Goal: Communication & Community: Connect with others

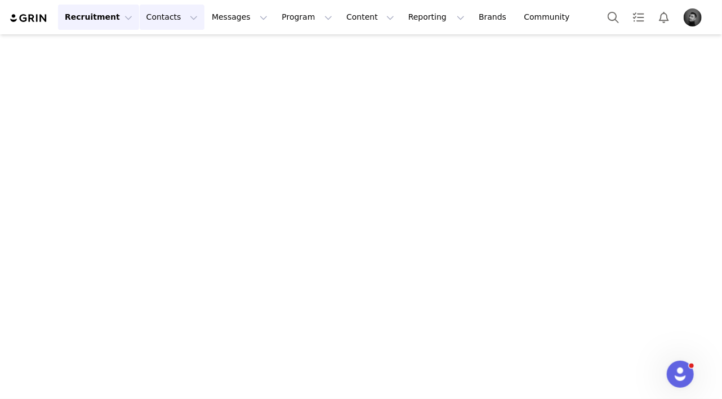
click at [140, 16] on button "Contacts Contacts" at bounding box center [172, 17] width 65 height 25
click at [147, 71] on p "Prospects" at bounding box center [160, 71] width 38 height 12
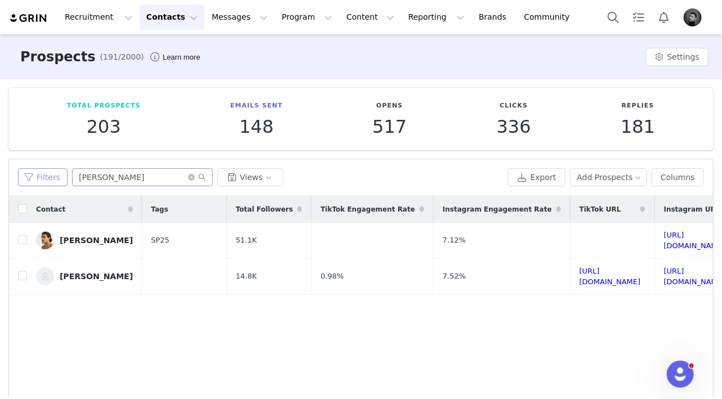
click at [53, 177] on button "Filters" at bounding box center [43, 177] width 50 height 18
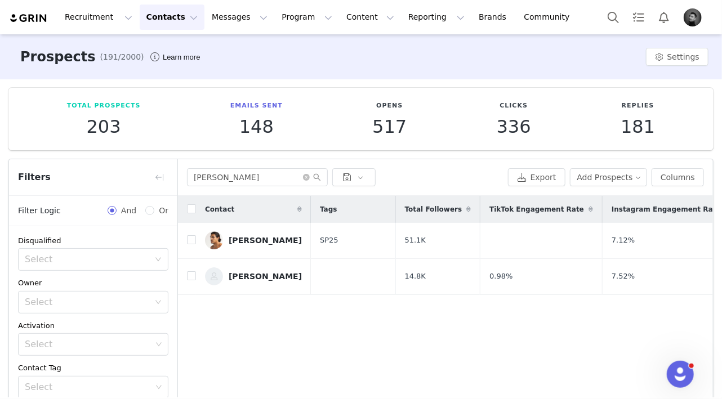
scroll to position [107, 0]
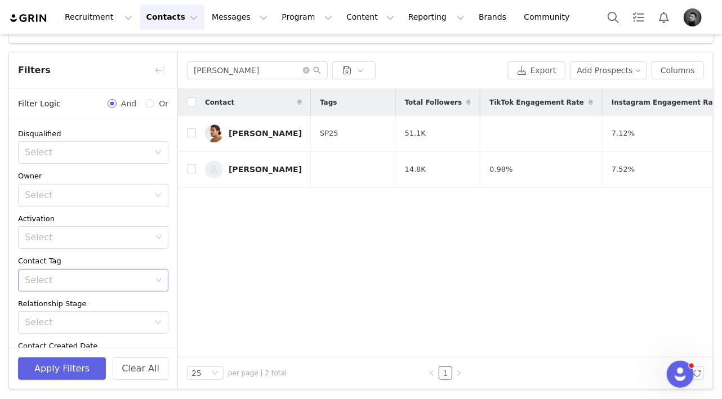
click at [101, 275] on div "Select" at bounding box center [88, 280] width 127 height 11
drag, startPoint x: 59, startPoint y: 251, endPoint x: 64, endPoint y: 258, distance: 8.8
click at [59, 251] on li "HC25" at bounding box center [93, 255] width 150 height 18
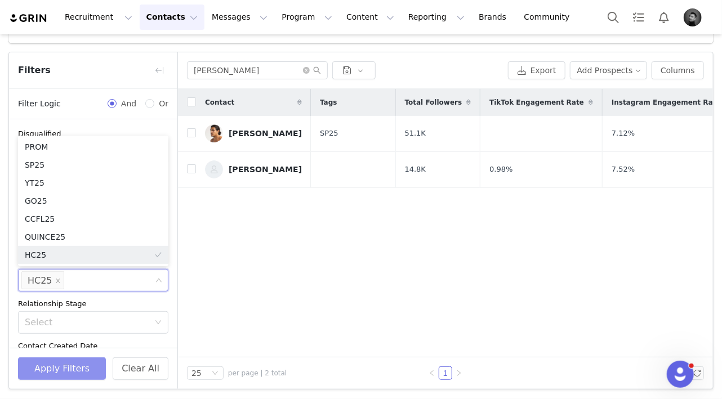
click at [84, 365] on button "Apply Filters" at bounding box center [62, 369] width 88 height 23
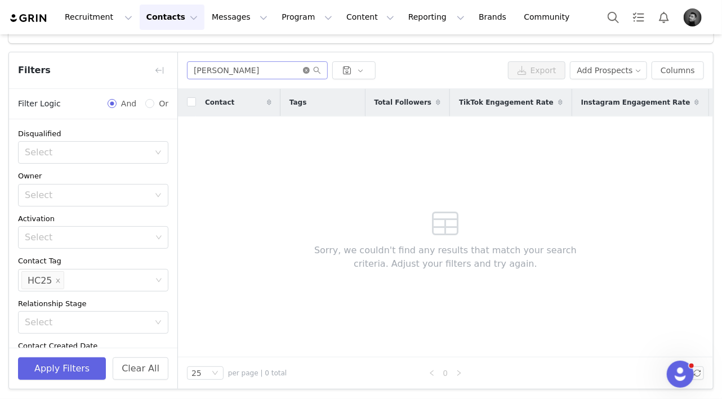
click at [305, 70] on icon "icon: close-circle" at bounding box center [306, 70] width 7 height 7
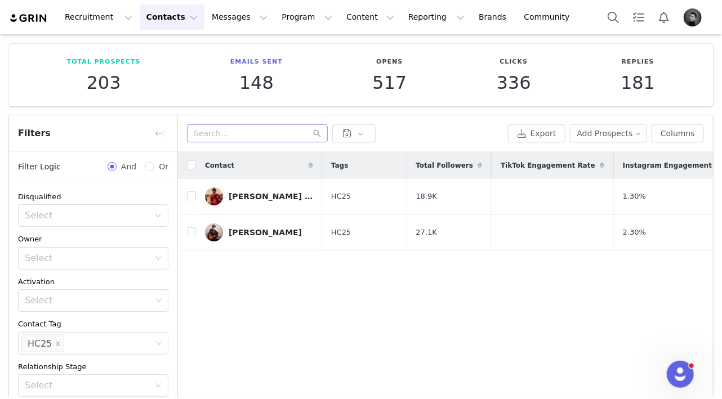
scroll to position [0, 0]
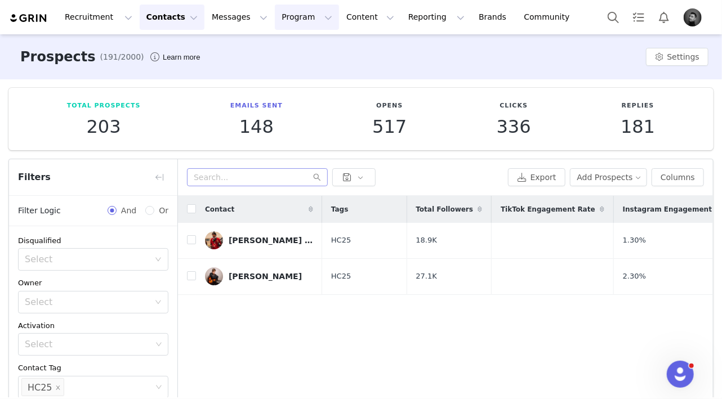
click at [289, 17] on button "Program Program" at bounding box center [307, 17] width 64 height 25
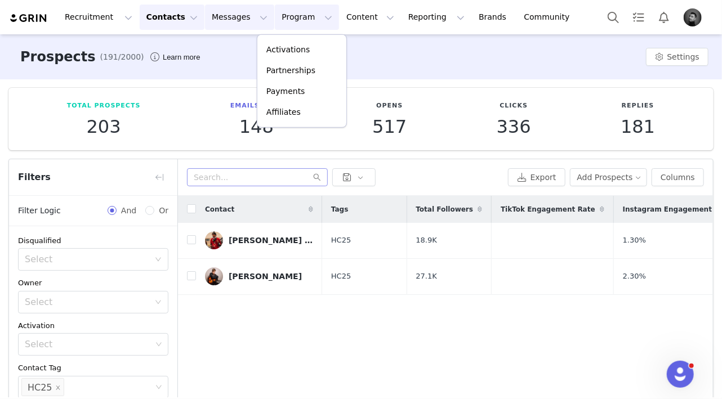
click at [236, 20] on button "Messages Messages" at bounding box center [239, 17] width 69 height 25
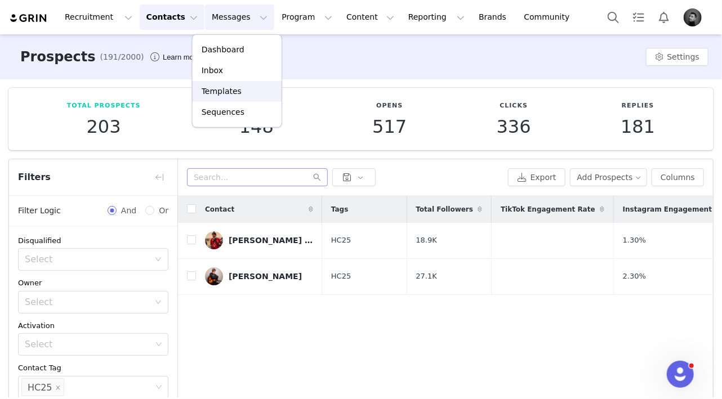
click at [236, 91] on p "Templates" at bounding box center [222, 92] width 40 height 12
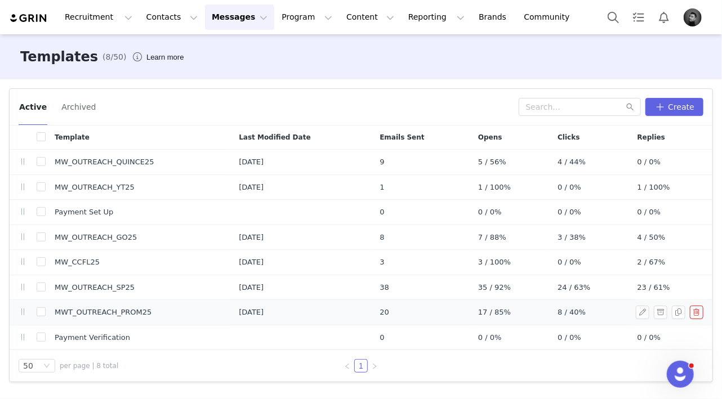
click at [148, 311] on span "MWT_OUTREACH_PROM25" at bounding box center [103, 312] width 97 height 11
click at [677, 312] on button "button" at bounding box center [679, 313] width 14 height 14
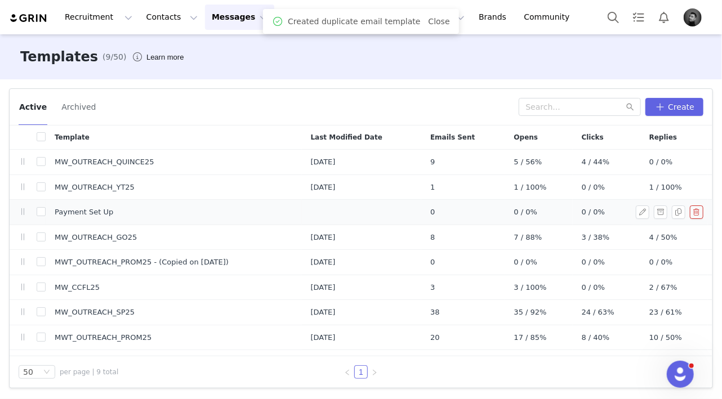
scroll to position [17, 0]
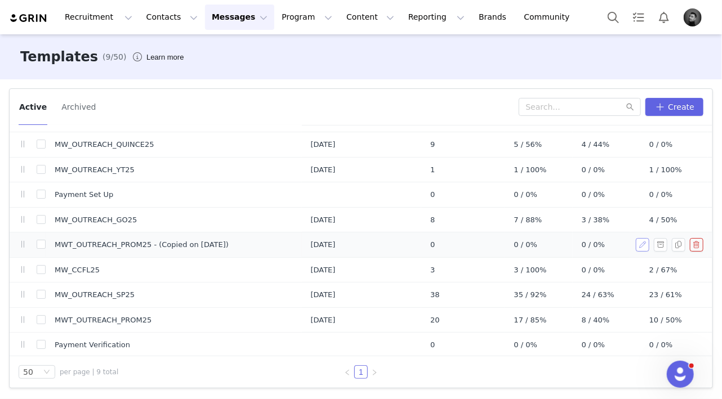
click at [642, 244] on button "button" at bounding box center [643, 245] width 14 height 14
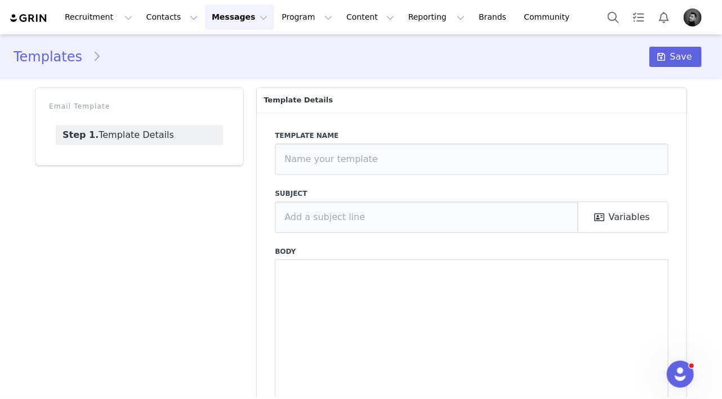
type input "MWT_OUTREACH_PROM25 - (Copied on [DATE])"
type input "[first_name] Paid Partnership Opportunity | Men's Wearhouse | Prom 🪩"
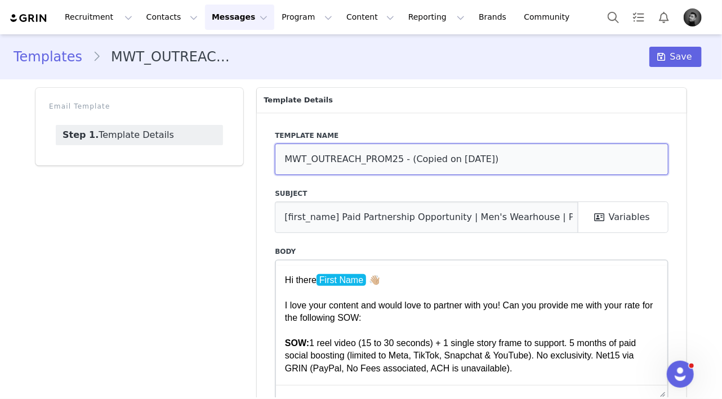
click at [523, 160] on input "MWT_OUTREACH_PROM25 - (Copied on [DATE])" at bounding box center [472, 160] width 394 height 32
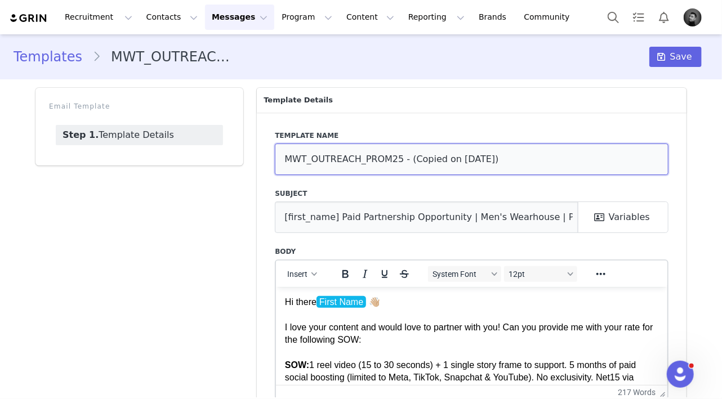
drag, startPoint x: 526, startPoint y: 159, endPoint x: 410, endPoint y: 157, distance: 116.6
click at [410, 157] on input "MWT_OUTREACH_PROM25 - (Copied on [DATE])" at bounding box center [472, 160] width 394 height 32
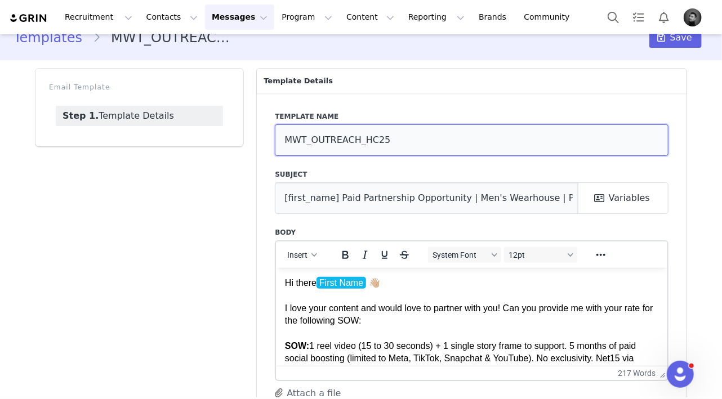
scroll to position [21, 0]
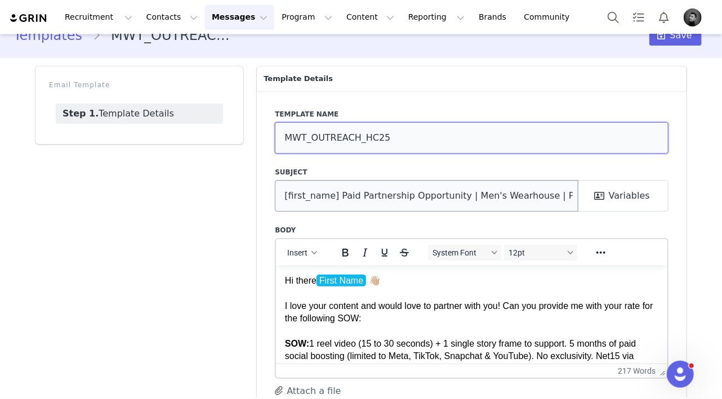
type input "MWT_OUTREACH_HC25"
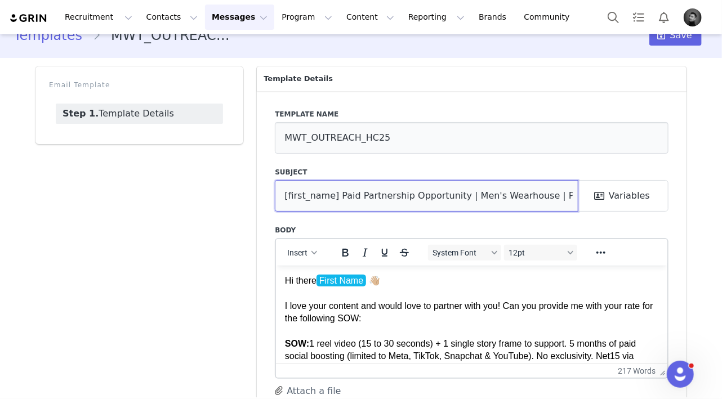
click at [564, 196] on input "[first_name] Paid Partnership Opportunity | Men's Wearhouse | Prom 🪩" at bounding box center [426, 196] width 303 height 32
click at [338, 195] on input "[first_name] Paid Partnership Opportunity | Men's Wearhouse | Homecoming & Wint…" at bounding box center [426, 196] width 303 height 32
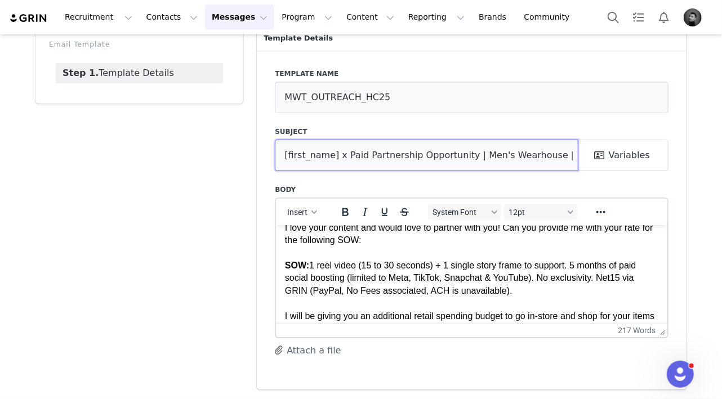
scroll to position [43, 0]
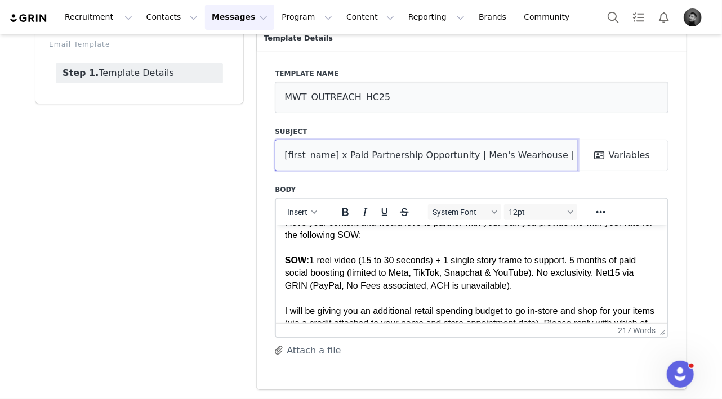
type input "[first_name] x Paid Partnership Opportunity | Men's Wearhouse | Homecoming & Wi…"
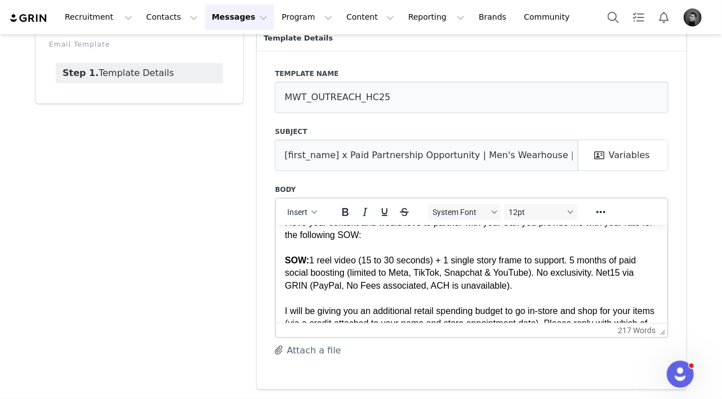
click at [428, 260] on span "1 reel video (15 to 30 seconds) + 1 single story frame to support. 5 months of …" at bounding box center [460, 272] width 351 height 35
click at [567, 260] on span "1 reel video (15 to 30 seconds) + 1 single story frame to support. 5 months of …" at bounding box center [460, 272] width 351 height 35
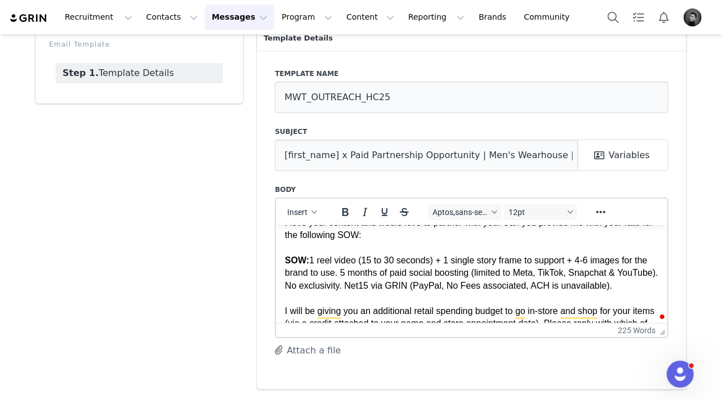
click at [343, 273] on span "1 reel video (15 to 30 seconds) + 1 single story frame to support + 4-6 images …" at bounding box center [471, 272] width 373 height 35
click at [382, 274] on span "1 reel video (15 to 30 seconds) + 1 single story frame to support + 4-6 images …" at bounding box center [471, 272] width 373 height 35
click at [389, 275] on span "1 reel video (15 to 30 seconds) + 1 single story frame to support + 4-6 images …" at bounding box center [471, 272] width 373 height 35
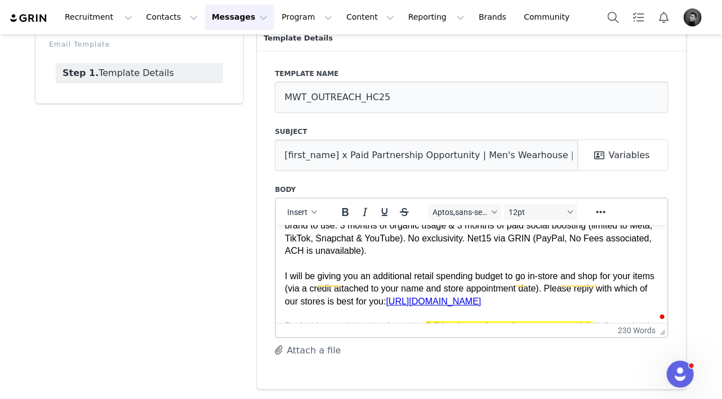
scroll to position [91, 0]
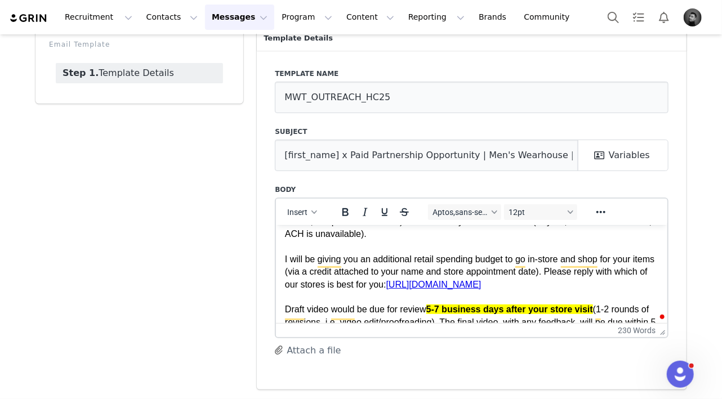
click at [399, 249] on p "Hi there First Name 👋🏼 I love your content and would love to partner with you! …" at bounding box center [471, 322] width 373 height 391
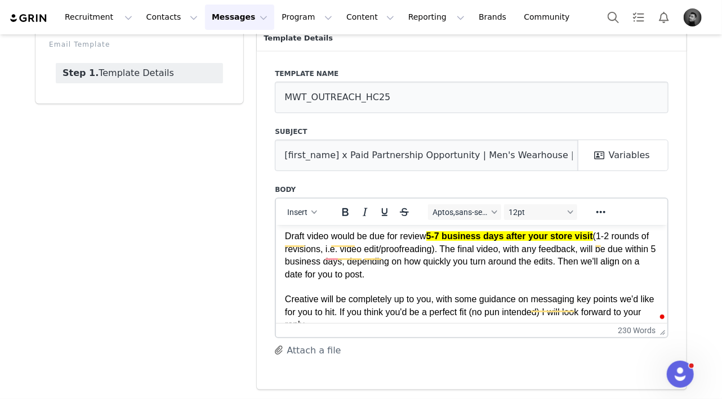
click at [613, 241] on span "SOW: 1 reel video (15 to 30 seconds) + 1 single story frame to support + 4-6 im…" at bounding box center [470, 223] width 371 height 211
click at [320, 252] on span "SOW: 1 reel video (15 to 30 seconds) + 1 single story frame to support + 4-6 im…" at bounding box center [470, 223] width 371 height 211
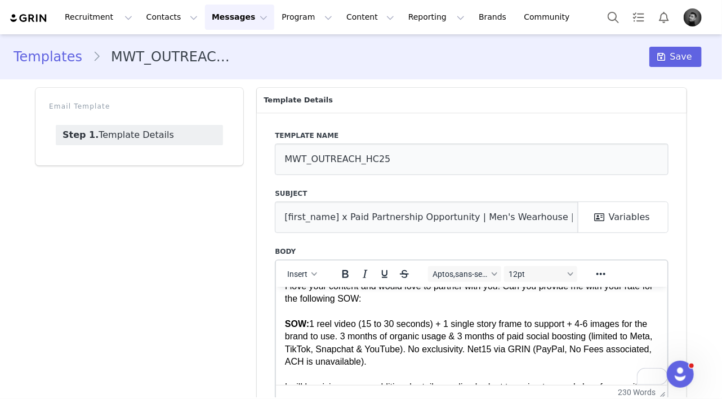
click at [586, 325] on span "1 reel video (15 to 30 seconds) + 1 single story frame to support + 4-6 images …" at bounding box center [469, 342] width 368 height 47
click at [678, 59] on span "Save" at bounding box center [681, 57] width 22 height 14
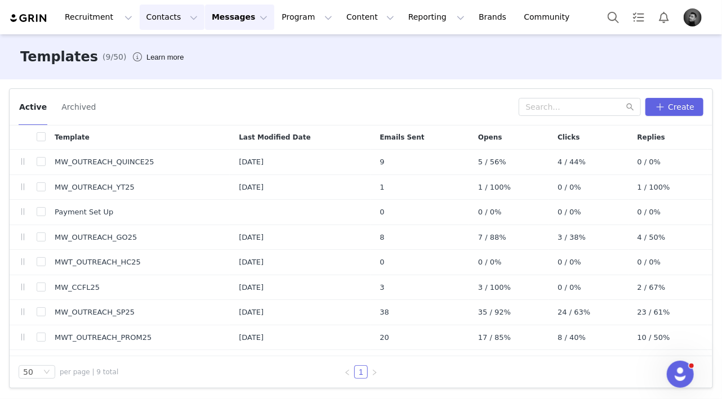
click at [168, 25] on button "Contacts Contacts" at bounding box center [172, 17] width 65 height 25
click at [160, 68] on p "Prospects" at bounding box center [160, 71] width 38 height 12
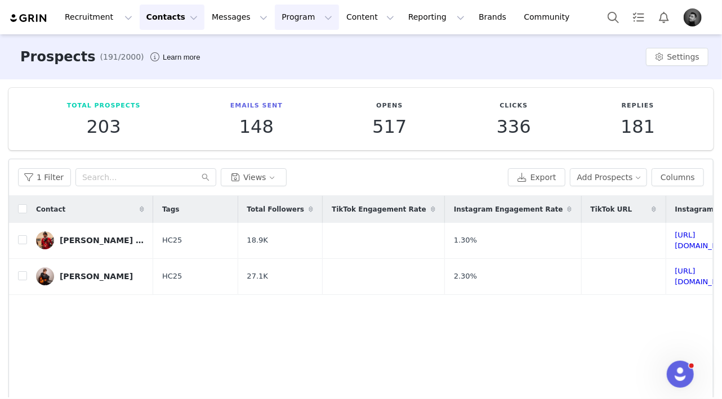
click at [275, 18] on button "Program Program" at bounding box center [307, 17] width 64 height 25
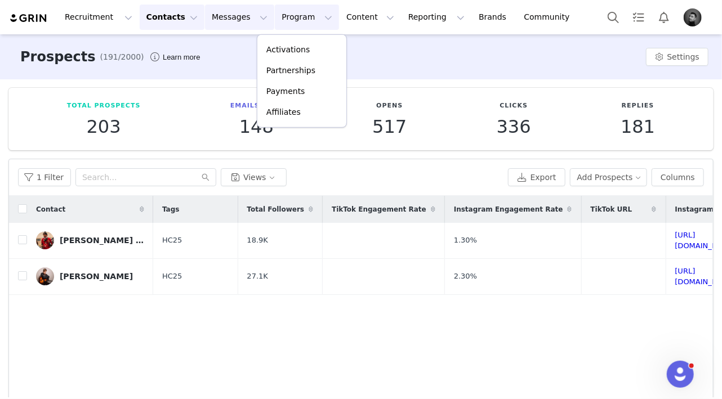
click at [228, 15] on button "Messages Messages" at bounding box center [239, 17] width 69 height 25
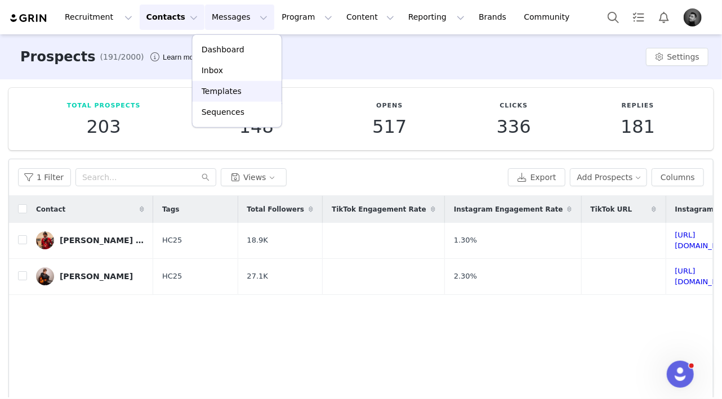
click at [224, 91] on p "Templates" at bounding box center [222, 92] width 40 height 12
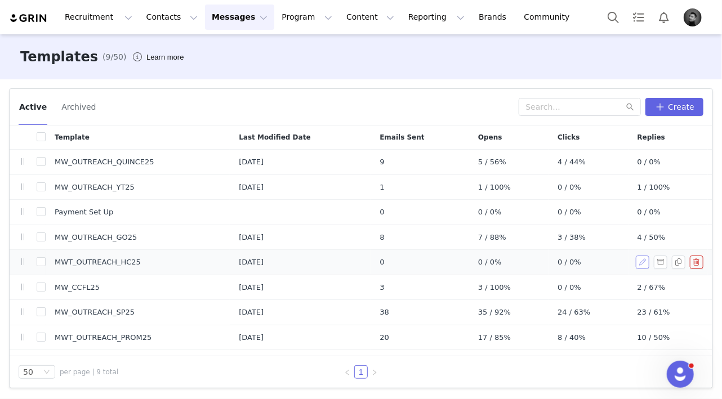
click at [642, 264] on button "button" at bounding box center [643, 263] width 14 height 14
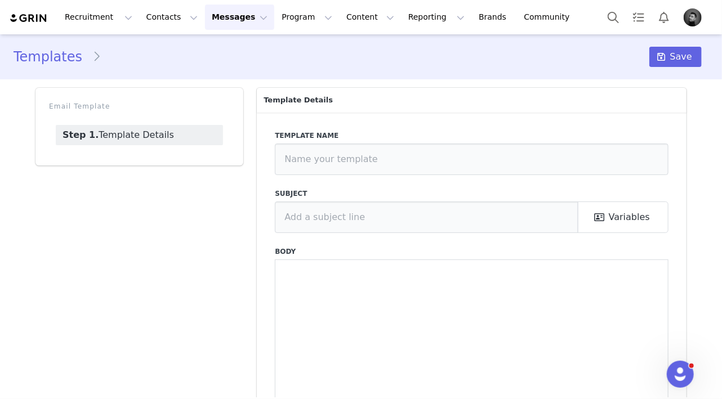
type input "MWT_OUTREACH_HC25"
type input "[first_name] x Paid Partnership Opportunity | Men's Wearhouse | Homecoming & Wi…"
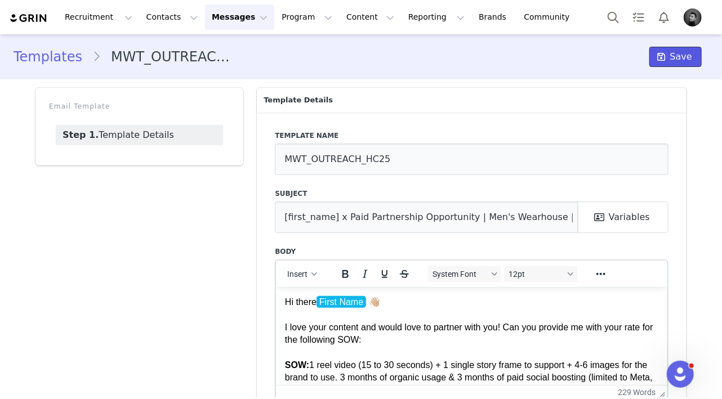
click at [678, 60] on span "Save" at bounding box center [681, 57] width 22 height 14
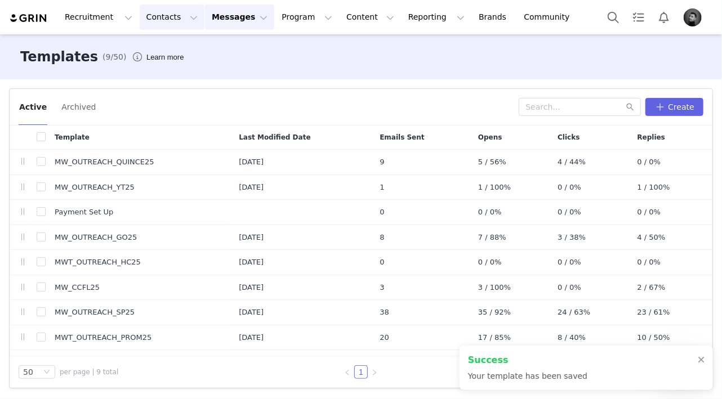
click at [163, 17] on button "Contacts Contacts" at bounding box center [172, 17] width 65 height 25
click at [164, 71] on p "Prospects" at bounding box center [160, 71] width 38 height 12
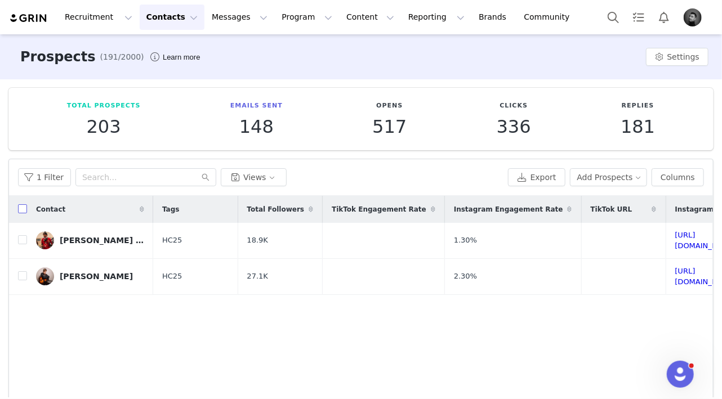
click at [24, 209] on input "checkbox" at bounding box center [22, 208] width 9 height 9
checkbox input "true"
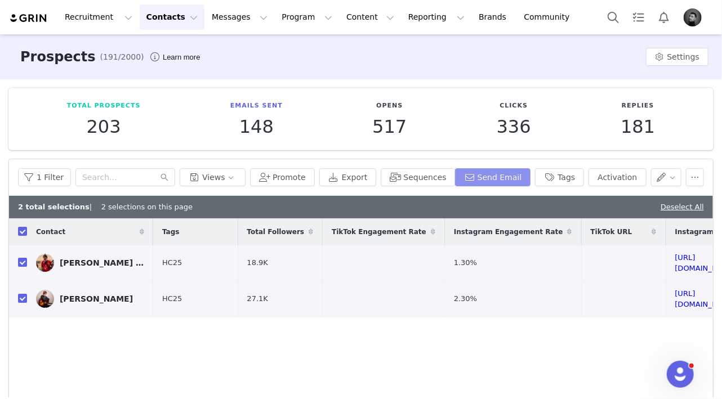
click at [484, 179] on button "Send Email" at bounding box center [493, 177] width 76 height 18
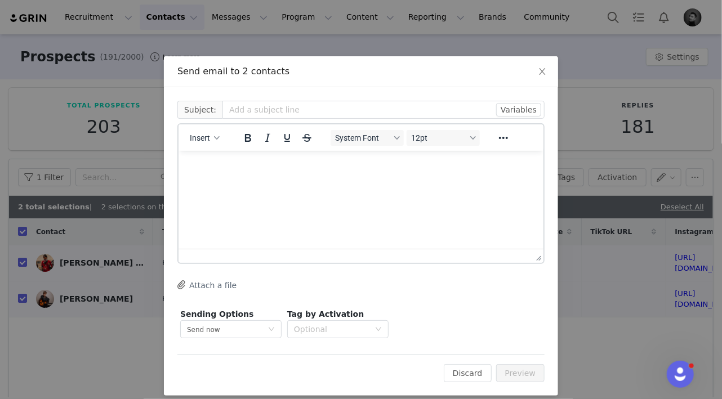
click at [207, 115] on span "Subject:" at bounding box center [199, 110] width 45 height 18
click at [208, 132] on button "Insert" at bounding box center [204, 138] width 39 height 16
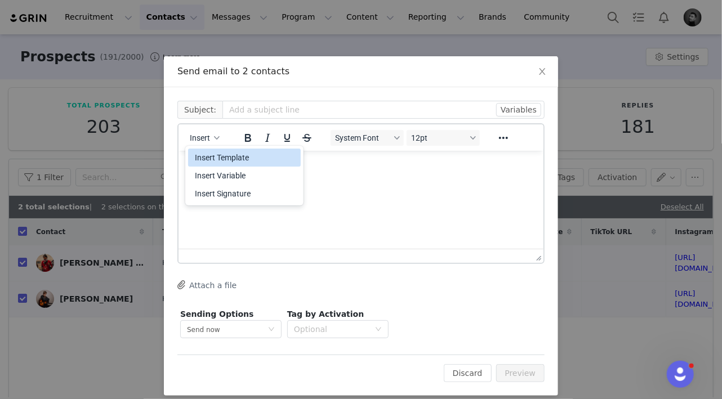
click at [234, 162] on div "Insert Template" at bounding box center [245, 158] width 101 height 14
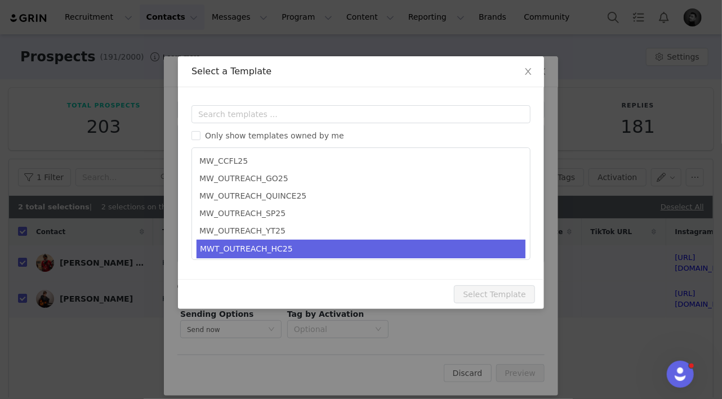
click at [265, 251] on li "MWT_OUTREACH_HC25" at bounding box center [360, 249] width 329 height 19
type input "[first_name] x Paid Partnership Opportunity | Men's Wearhouse | Homecoming & Wi…"
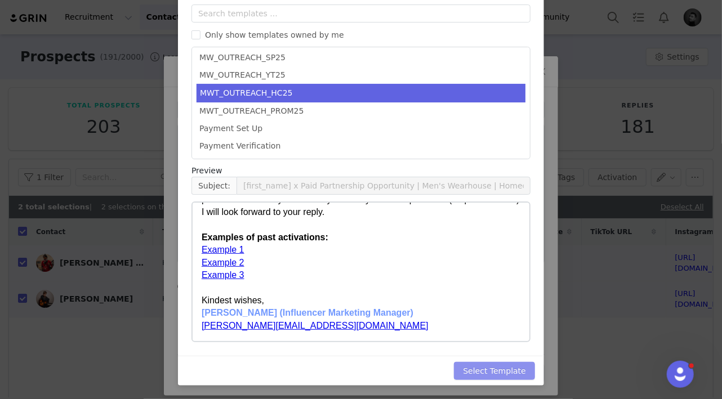
click at [517, 372] on button "Select Template" at bounding box center [494, 371] width 81 height 18
type input "[first_name] x Paid Partnership Opportunity | Men's Wearhouse | Homecoming & Wi…"
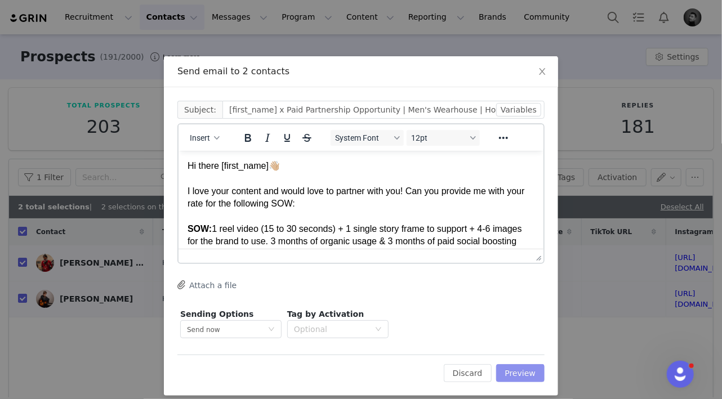
click at [523, 375] on button "Preview" at bounding box center [520, 373] width 49 height 18
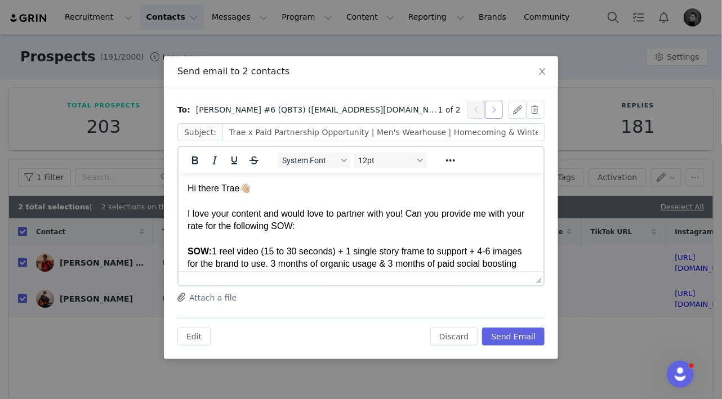
click at [498, 111] on button "button" at bounding box center [494, 110] width 18 height 18
click at [479, 116] on button "button" at bounding box center [476, 110] width 18 height 18
type input "Trae x Paid Partnership Opportunity | Men's Wearhouse | Homecoming & Winter For…"
click at [507, 334] on button "Send Email" at bounding box center [513, 337] width 62 height 18
